Goal: Task Accomplishment & Management: Use online tool/utility

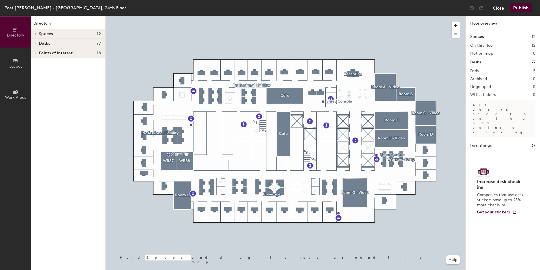
click at [504, 8] on button "Close" at bounding box center [498, 7] width 11 height 9
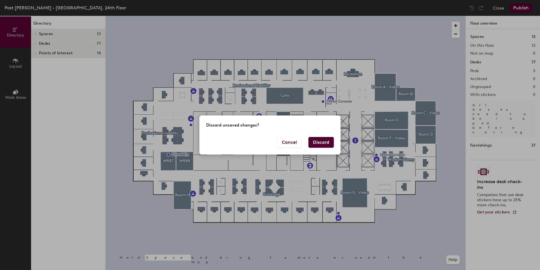
click at [319, 142] on button "Discard" at bounding box center [321, 142] width 25 height 11
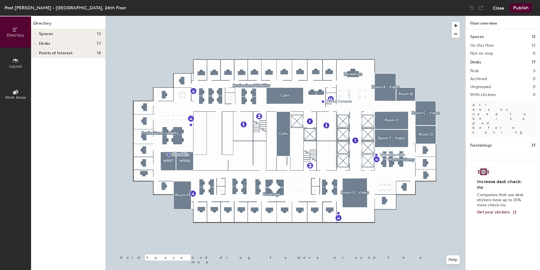
click at [496, 8] on button "Close" at bounding box center [498, 7] width 11 height 9
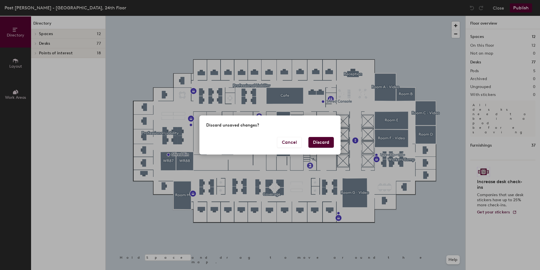
click at [316, 142] on button "Discard" at bounding box center [321, 142] width 25 height 11
